Goal: Task Accomplishment & Management: Manage account settings

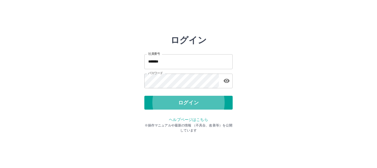
click at [144, 95] on button "ログイン" at bounding box center [188, 102] width 88 height 14
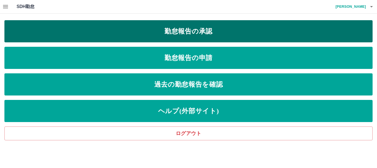
click at [127, 40] on link "勤怠報告の承認" at bounding box center [188, 31] width 368 height 22
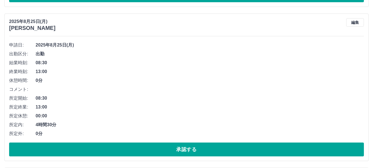
scroll to position [359, 0]
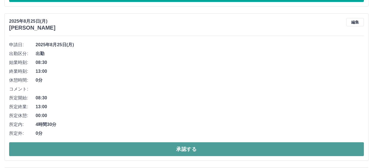
click at [185, 155] on button "承認する" at bounding box center [186, 149] width 355 height 14
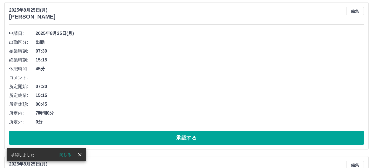
scroll to position [607, 0]
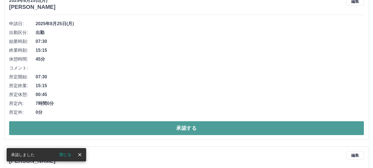
click at [192, 129] on button "承認する" at bounding box center [186, 128] width 355 height 14
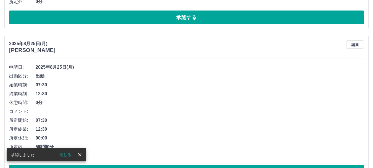
scroll to position [730, 0]
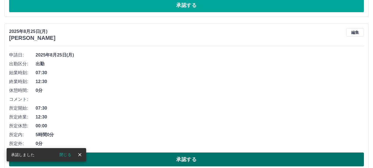
click at [225, 157] on button "承認する" at bounding box center [186, 159] width 355 height 14
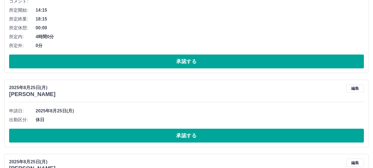
scroll to position [448, 0]
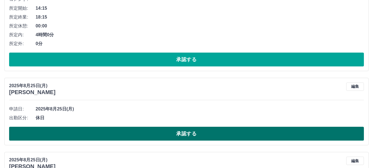
click at [207, 133] on button "承認する" at bounding box center [186, 133] width 355 height 14
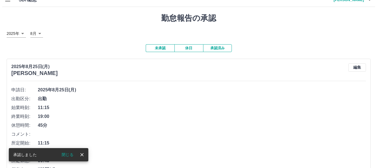
scroll to position [0, 0]
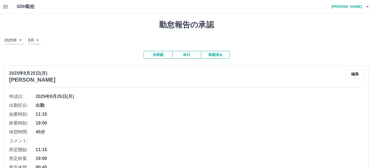
click at [369, 6] on icon "button" at bounding box center [367, 6] width 7 height 7
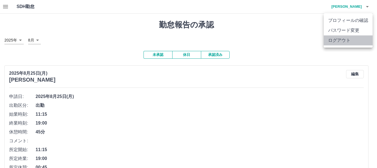
click at [341, 43] on li "ログアウト" at bounding box center [348, 40] width 49 height 10
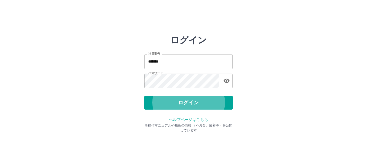
click at [144, 95] on button "ログイン" at bounding box center [188, 102] width 88 height 14
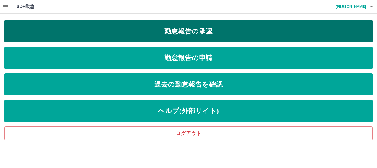
click at [191, 34] on link "勤怠報告の承認" at bounding box center [188, 31] width 368 height 22
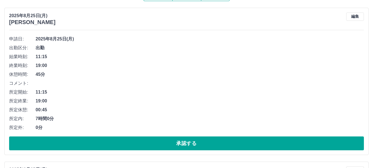
scroll to position [55, 0]
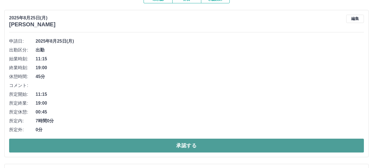
click at [192, 148] on button "承認する" at bounding box center [186, 145] width 355 height 14
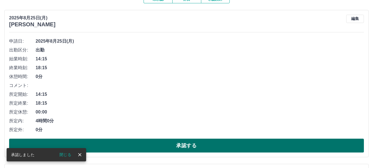
click at [168, 143] on button "承認する" at bounding box center [186, 145] width 355 height 14
click at [161, 148] on button "承認する" at bounding box center [186, 145] width 355 height 14
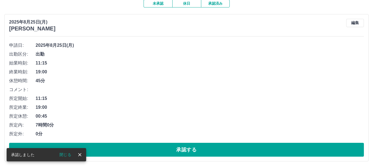
scroll to position [52, 0]
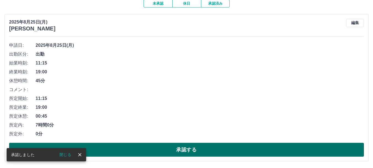
click at [142, 151] on button "承認する" at bounding box center [186, 149] width 355 height 14
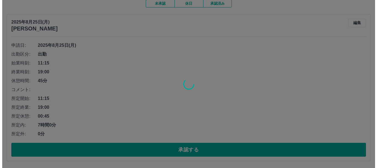
scroll to position [0, 0]
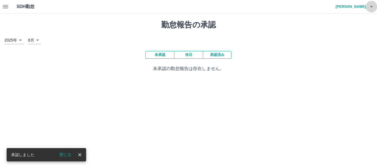
click at [371, 7] on icon "button" at bounding box center [371, 6] width 7 height 7
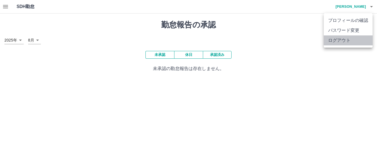
click at [342, 43] on li "ログアウト" at bounding box center [348, 40] width 49 height 10
